Goal: Information Seeking & Learning: Learn about a topic

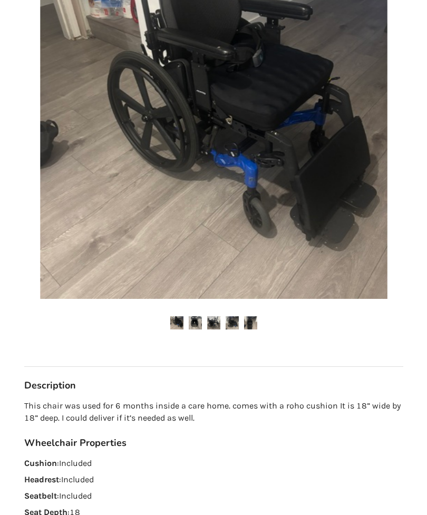
scroll to position [259, 0]
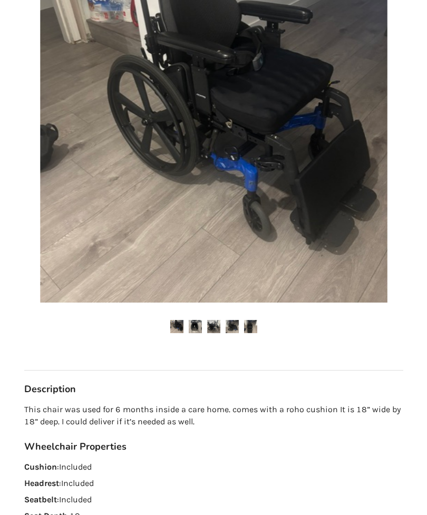
click at [201, 327] on img at bounding box center [195, 326] width 13 height 13
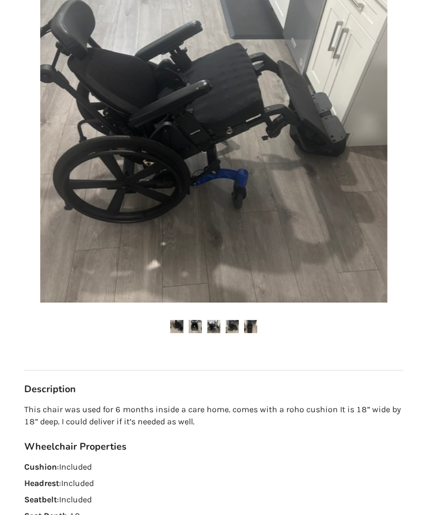
click at [219, 324] on img at bounding box center [213, 326] width 13 height 13
click at [235, 324] on img at bounding box center [231, 326] width 13 height 13
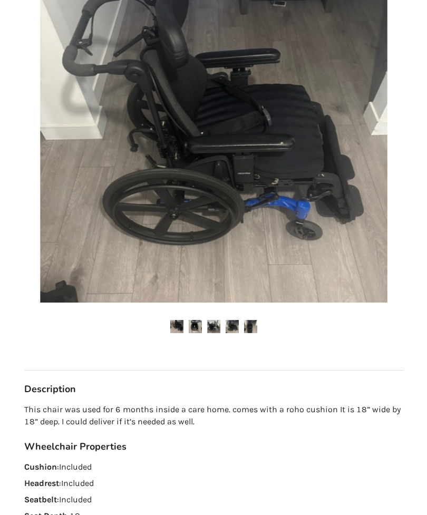
click at [252, 326] on img at bounding box center [250, 326] width 13 height 13
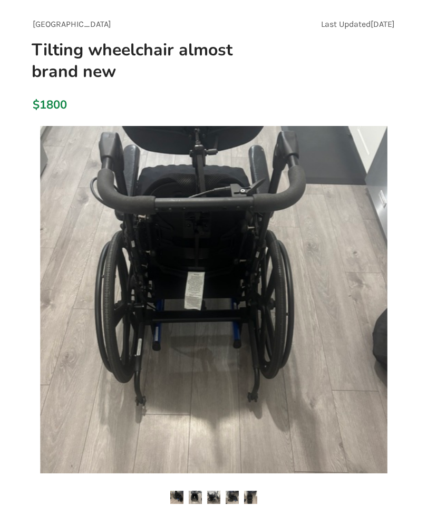
scroll to position [93, 0]
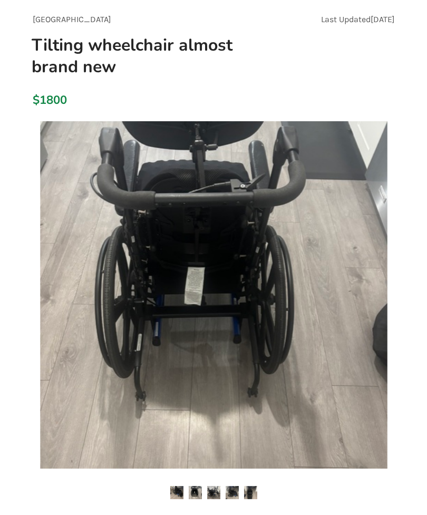
click at [263, 282] on img at bounding box center [213, 294] width 347 height 347
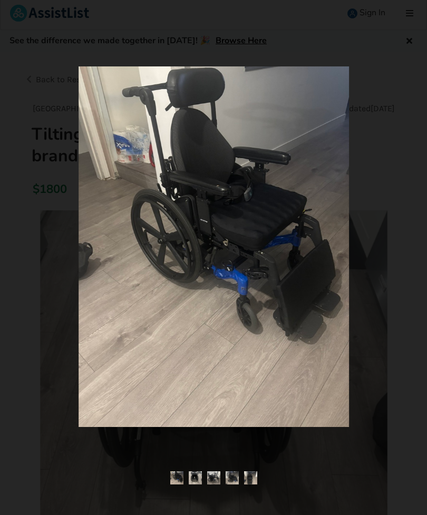
scroll to position [0, 0]
click at [180, 384] on img at bounding box center [213, 246] width 270 height 360
click at [118, 417] on img at bounding box center [213, 246] width 270 height 360
click at [94, 426] on img at bounding box center [213, 246] width 270 height 360
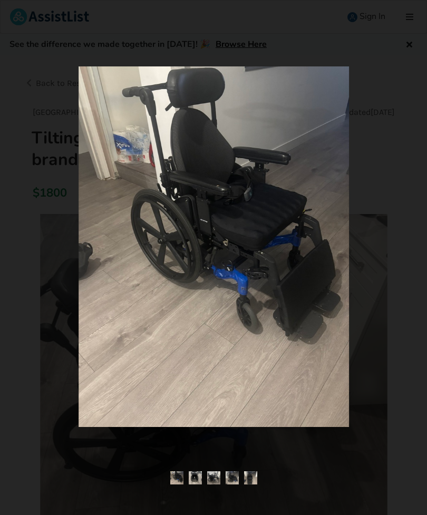
click at [262, 291] on img at bounding box center [213, 246] width 270 height 360
click at [288, 317] on img at bounding box center [213, 246] width 270 height 360
click at [314, 338] on img at bounding box center [213, 246] width 270 height 360
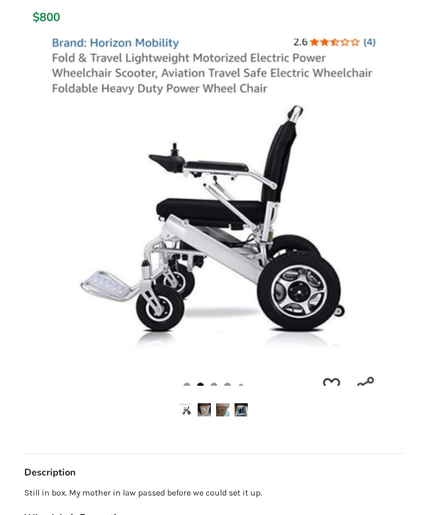
scroll to position [154, 0]
click at [322, 169] on img at bounding box center [213, 211] width 347 height 347
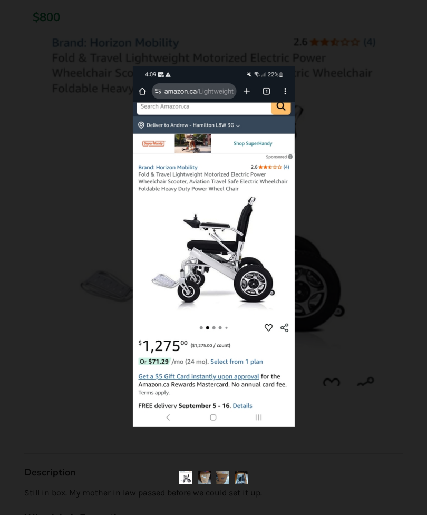
click at [279, 221] on img at bounding box center [213, 246] width 162 height 360
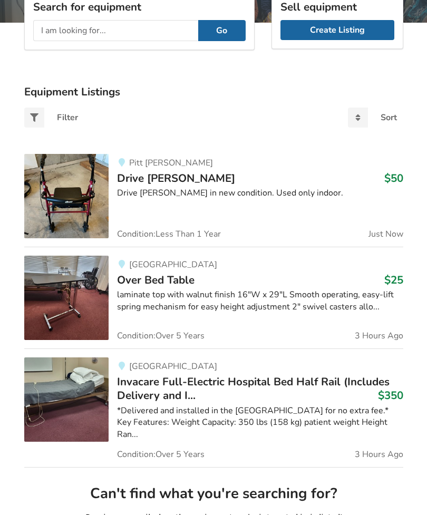
scroll to position [149, 0]
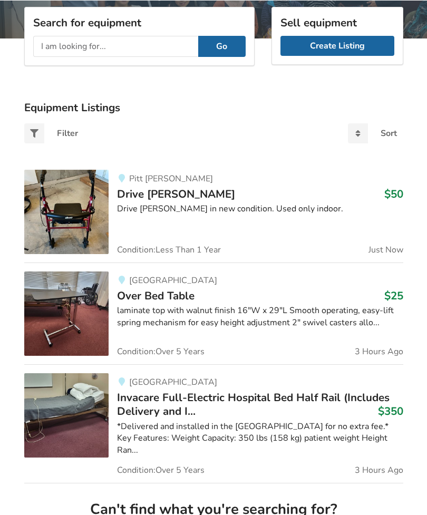
click at [309, 203] on div "Drive walker in new condition. Used only indoor." at bounding box center [260, 208] width 286 height 12
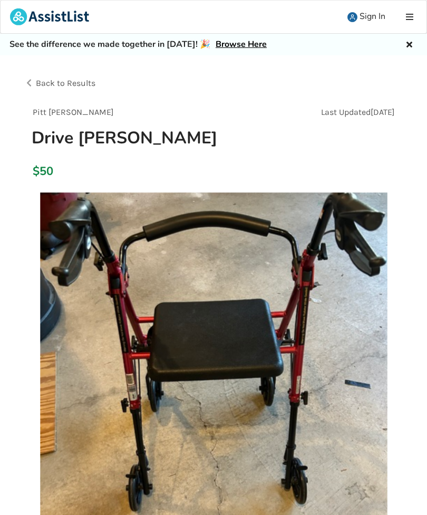
click at [57, 84] on span "Back to Results" at bounding box center [66, 83] width 60 height 10
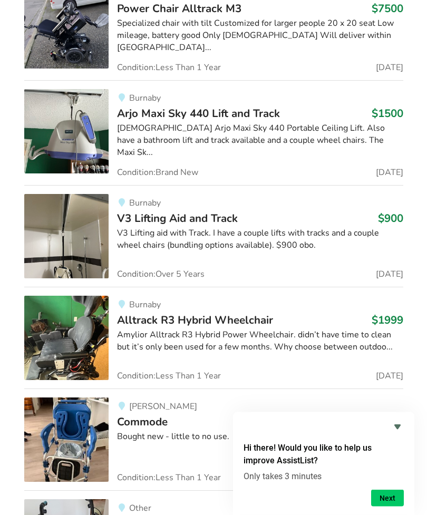
scroll to position [4285, 0]
